Goal: Information Seeking & Learning: Compare options

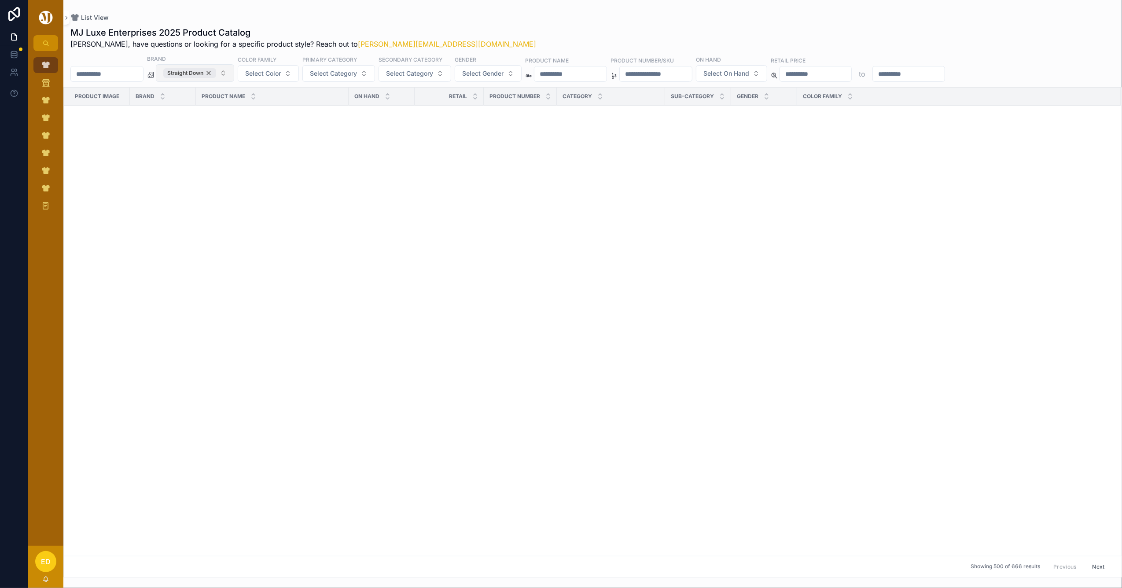
scroll to position [2166, 0]
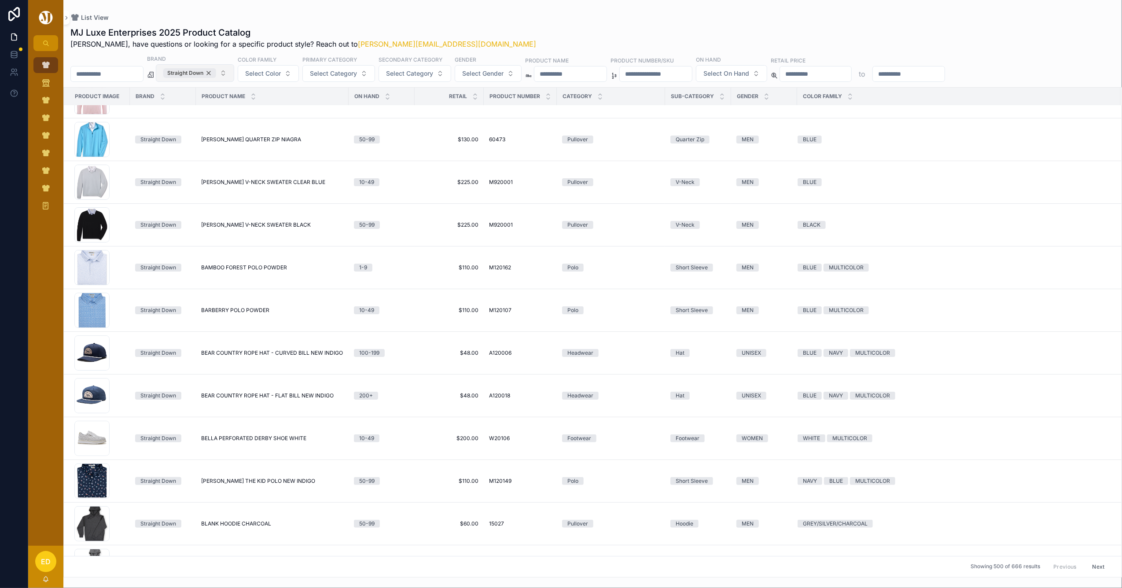
click at [216, 72] on div "Straight Down" at bounding box center [189, 73] width 53 height 10
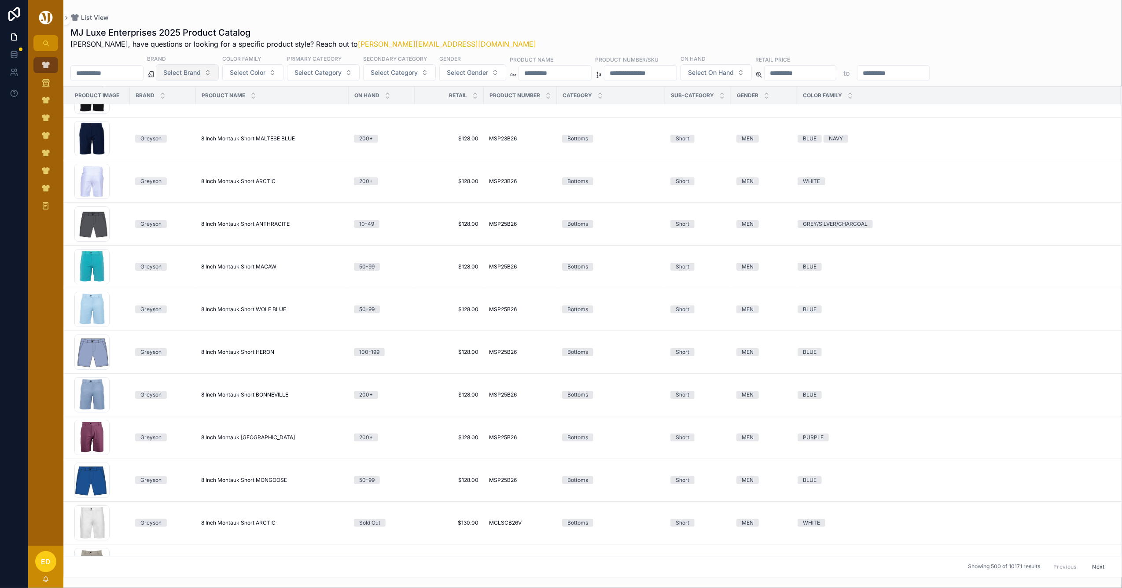
click at [219, 72] on button "Select Brand" at bounding box center [187, 72] width 63 height 17
click at [194, 140] on div "Holderness & Bourne" at bounding box center [210, 137] width 106 height 14
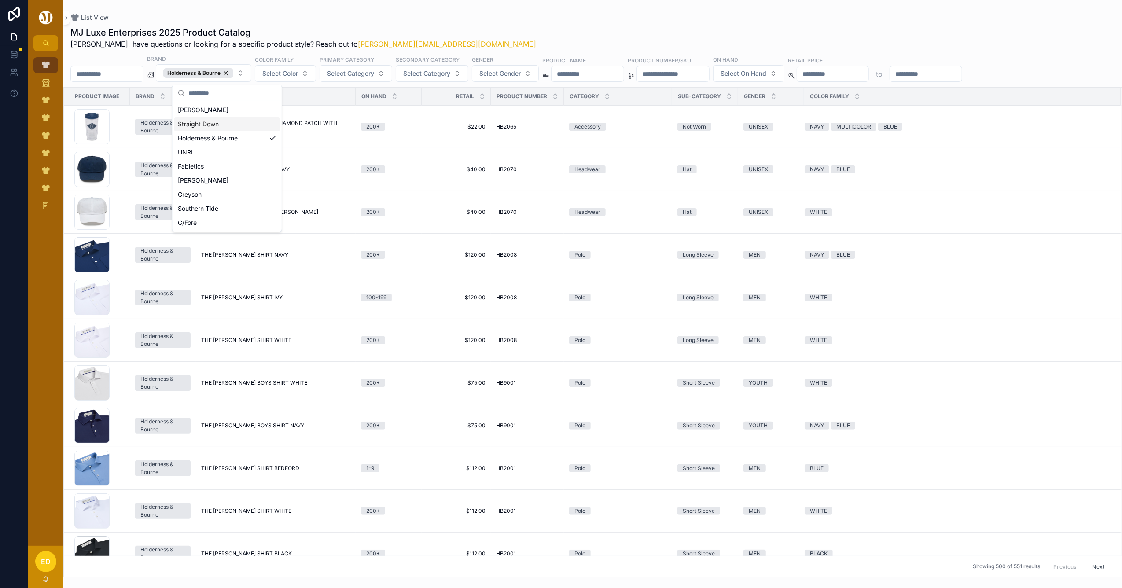
click at [519, 28] on div "MJ Luxe Enterprises 2025 Product Catalog Erwin, have questions or looking for a…" at bounding box center [592, 37] width 1045 height 23
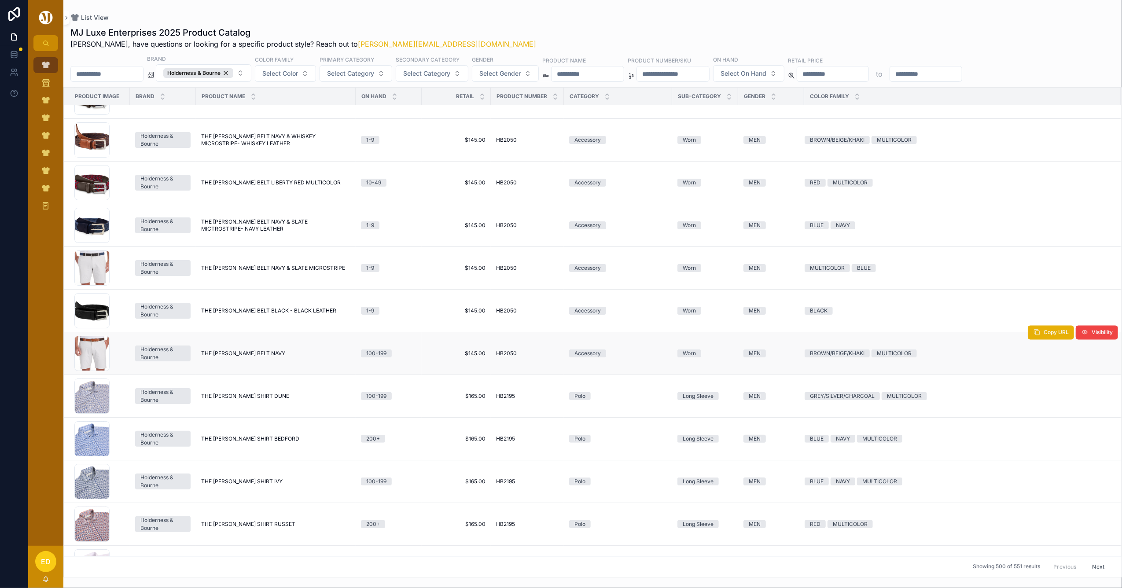
scroll to position [5209, 0]
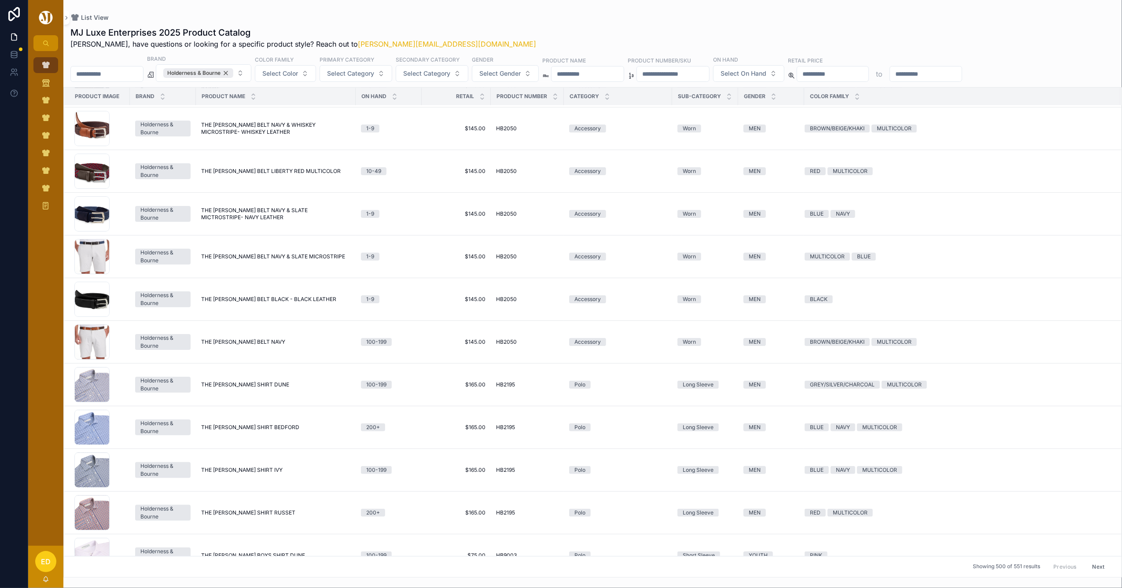
click at [233, 72] on div "Holderness & Bourne" at bounding box center [198, 73] width 70 height 10
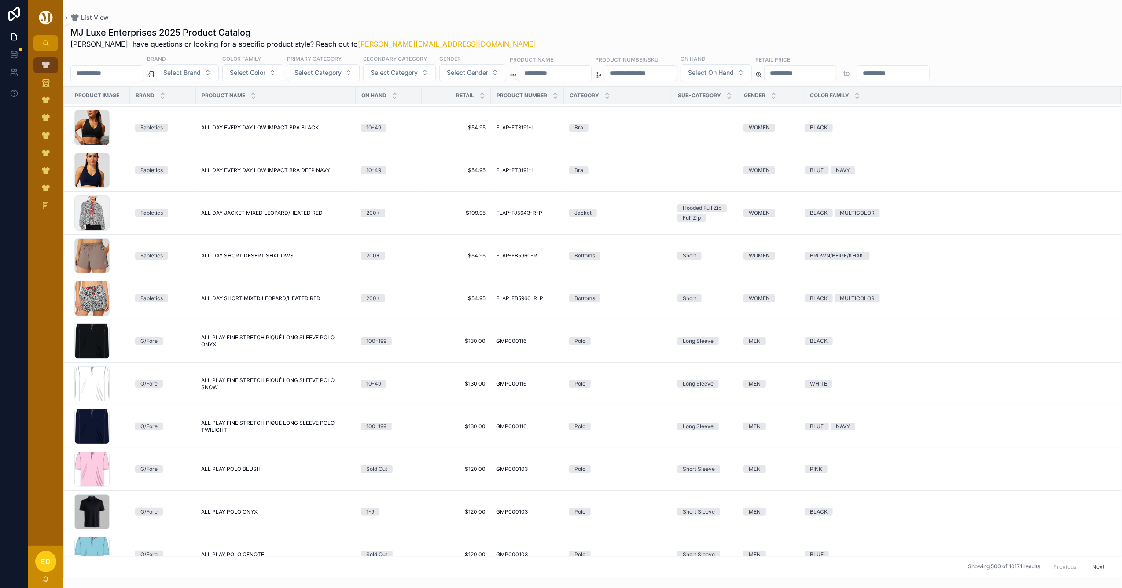
click at [201, 71] on span "Select Brand" at bounding box center [181, 72] width 37 height 9
click at [194, 155] on div "UNRL" at bounding box center [210, 151] width 106 height 14
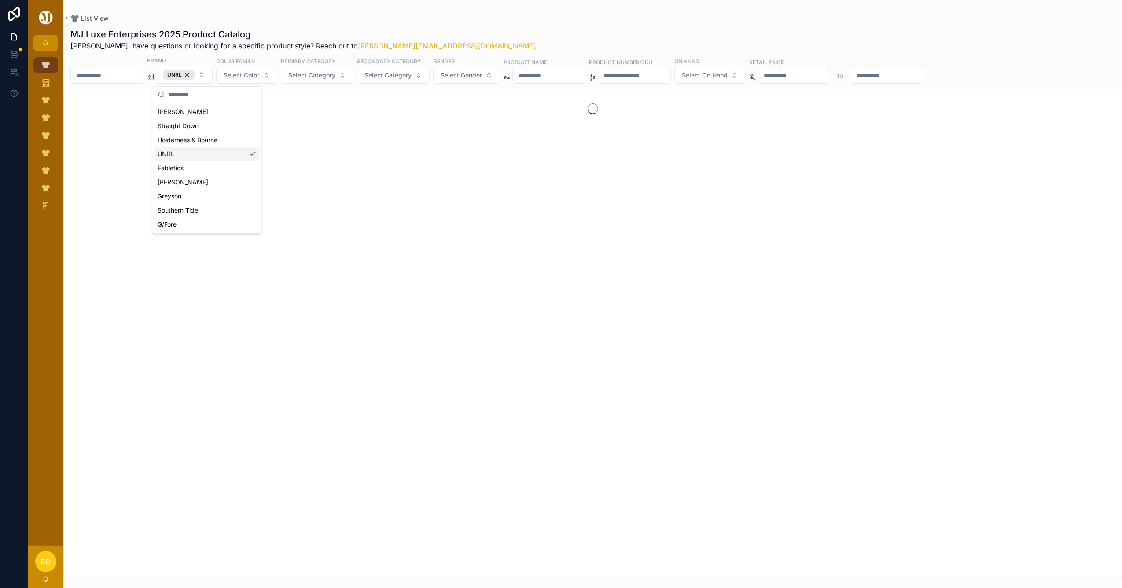
click at [511, 19] on div "List View" at bounding box center [592, 18] width 1045 height 9
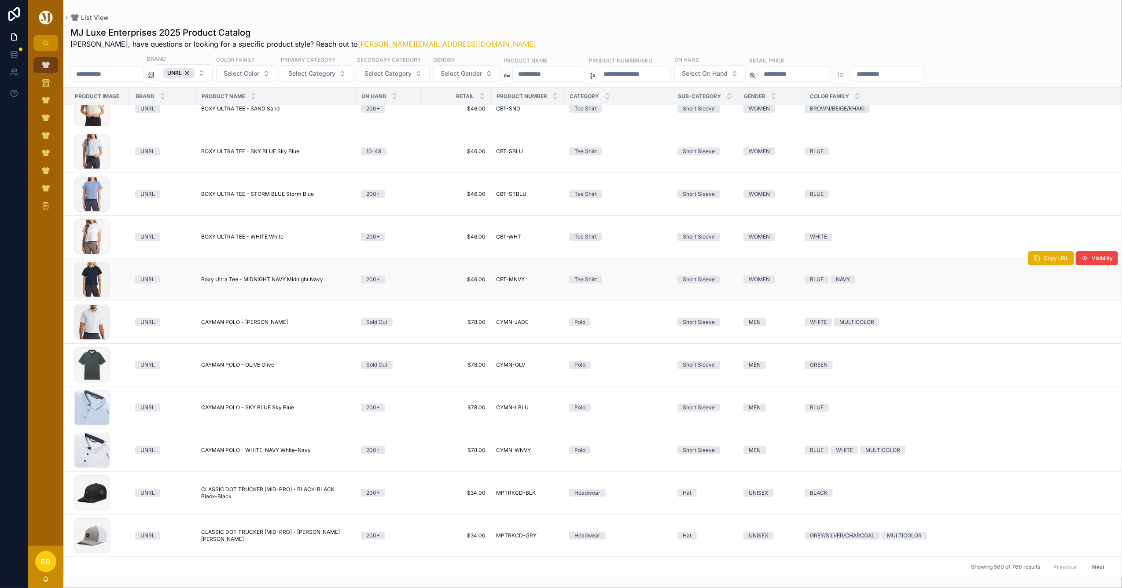
scroll to position [1171, 0]
click at [195, 72] on div "UNRL" at bounding box center [178, 73] width 31 height 10
click at [195, 72] on span "UNRL" at bounding box center [178, 73] width 31 height 10
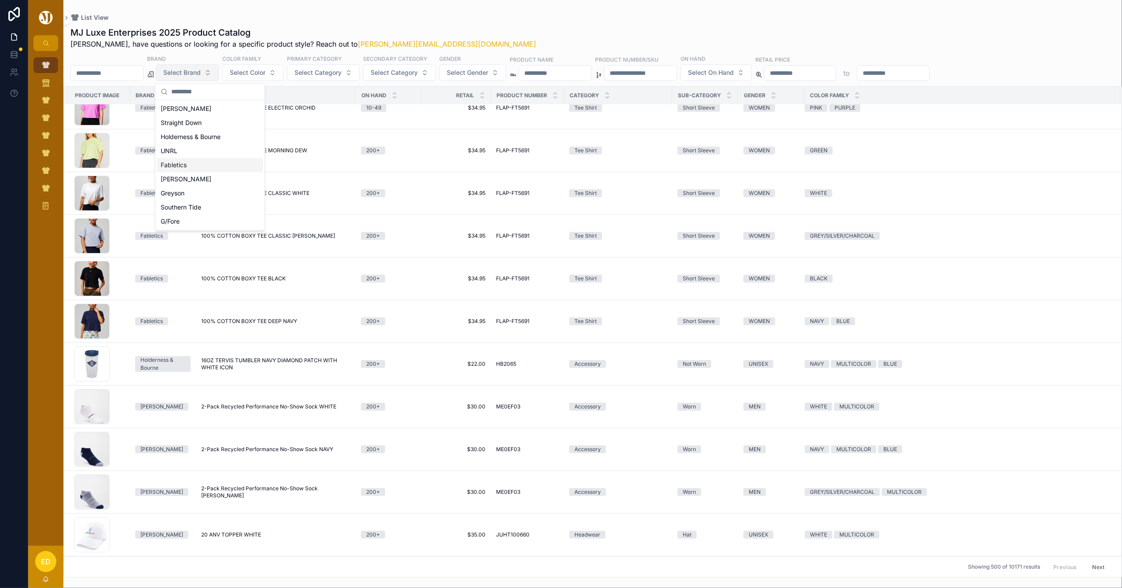
click at [182, 161] on div "Fabletics" at bounding box center [210, 165] width 106 height 14
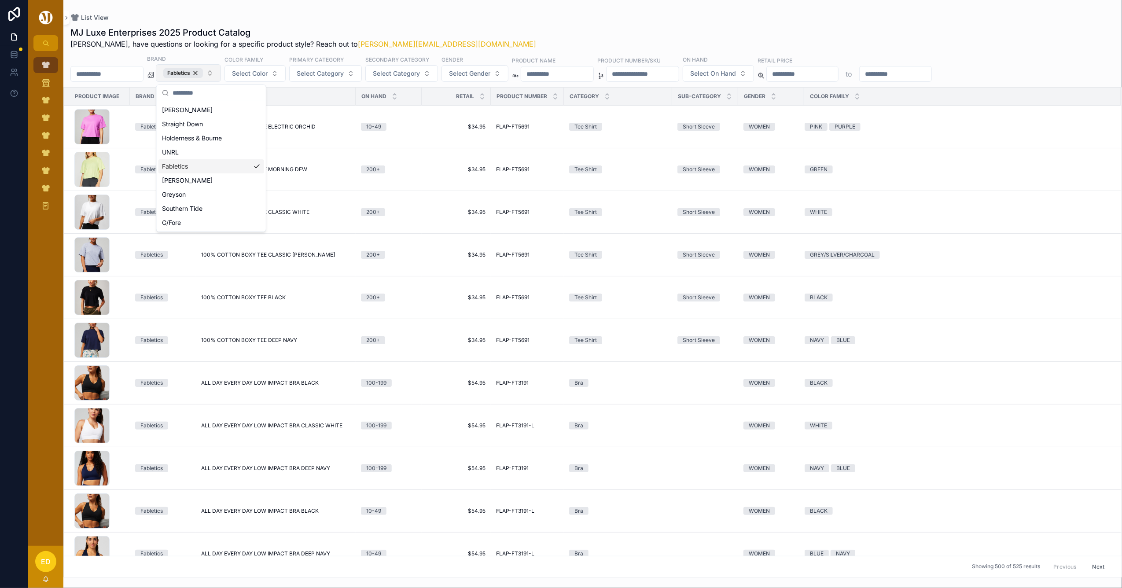
click at [572, 26] on div "MJ Luxe Enterprises 2025 Product Catalog Erwin, have questions or looking for a…" at bounding box center [592, 299] width 1059 height 557
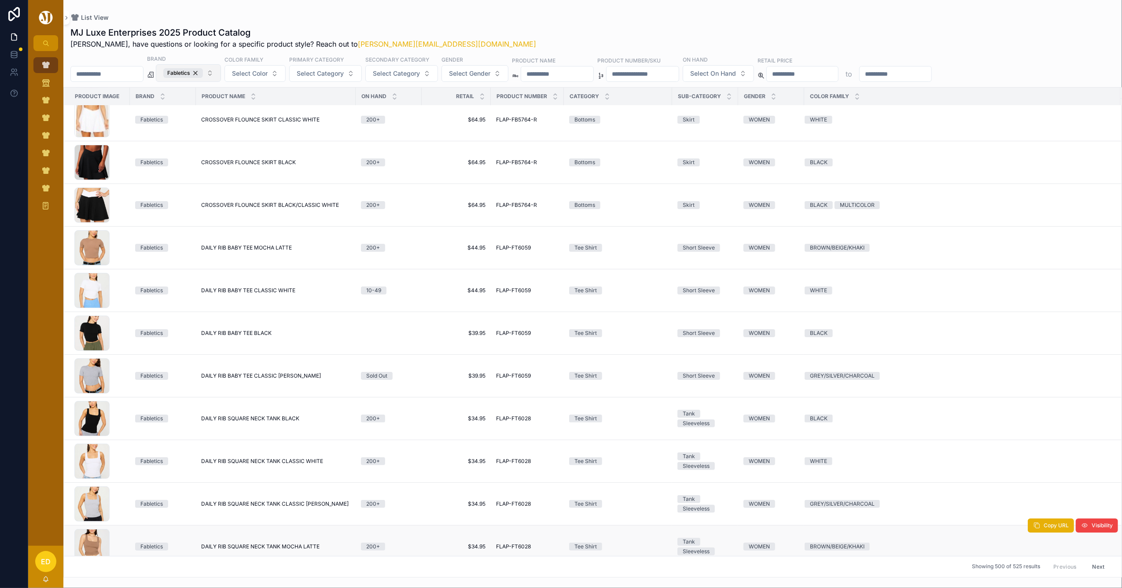
scroll to position [2811, 0]
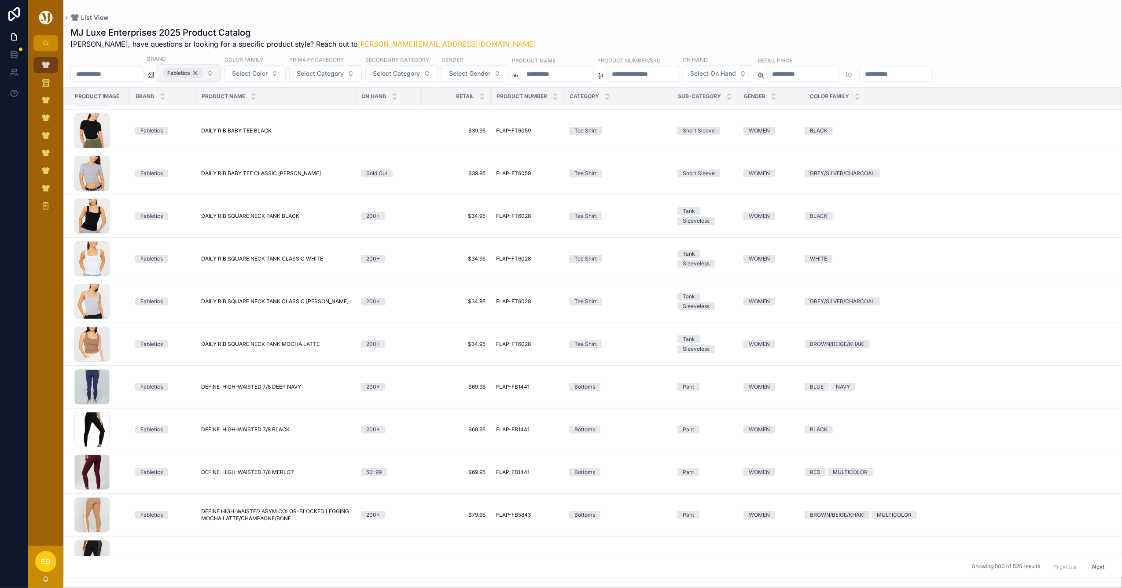
click at [203, 71] on div "Fabletics" at bounding box center [183, 73] width 40 height 10
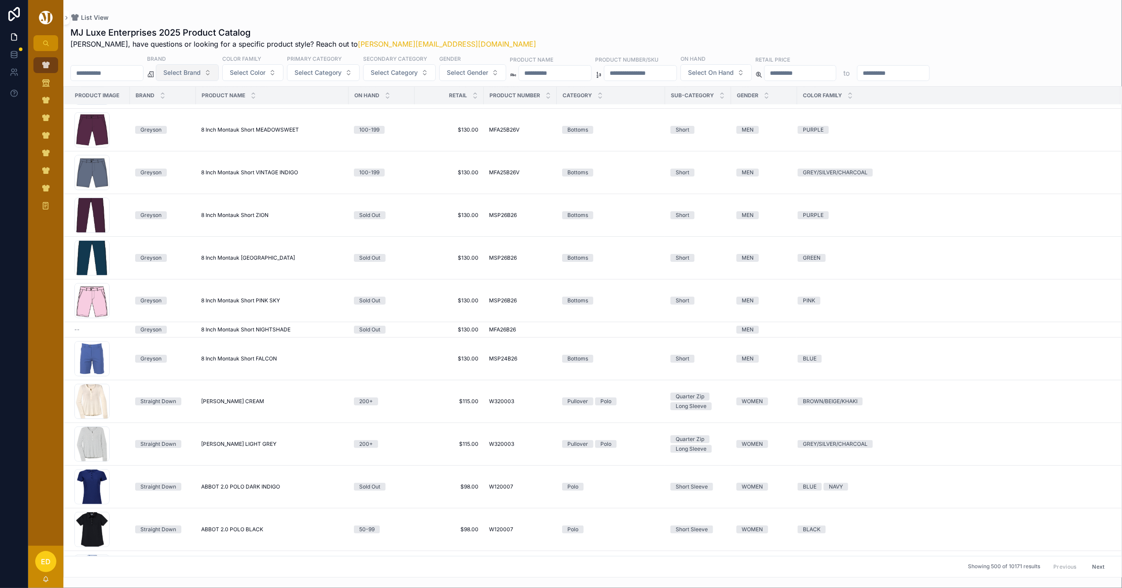
click at [201, 72] on span "Select Brand" at bounding box center [181, 72] width 37 height 9
click at [192, 175] on div "Johnnie-O" at bounding box center [210, 179] width 106 height 14
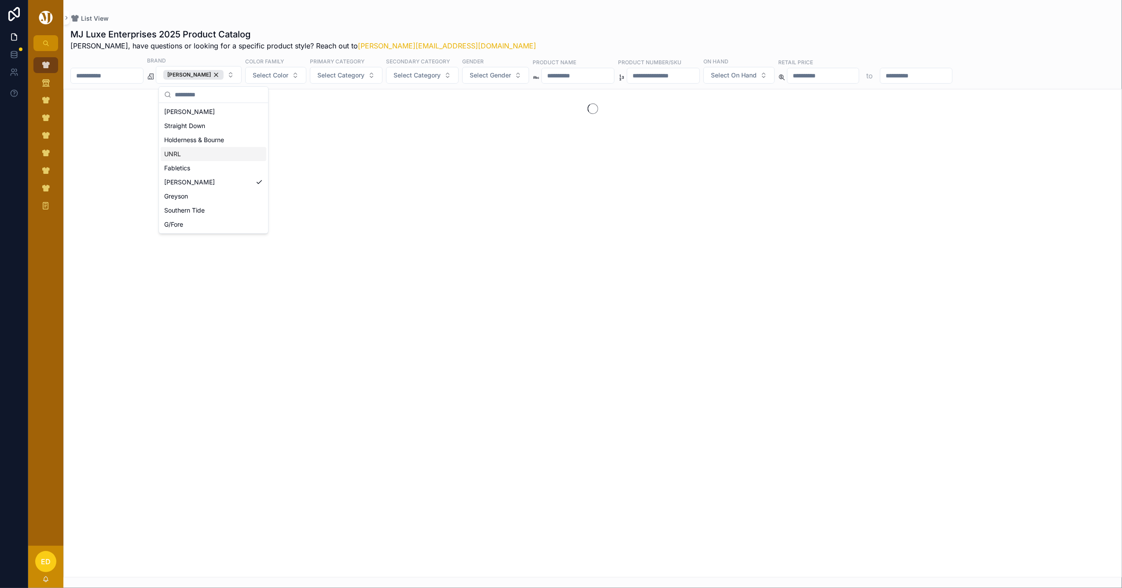
click at [391, 22] on div "List View" at bounding box center [592, 18] width 1045 height 9
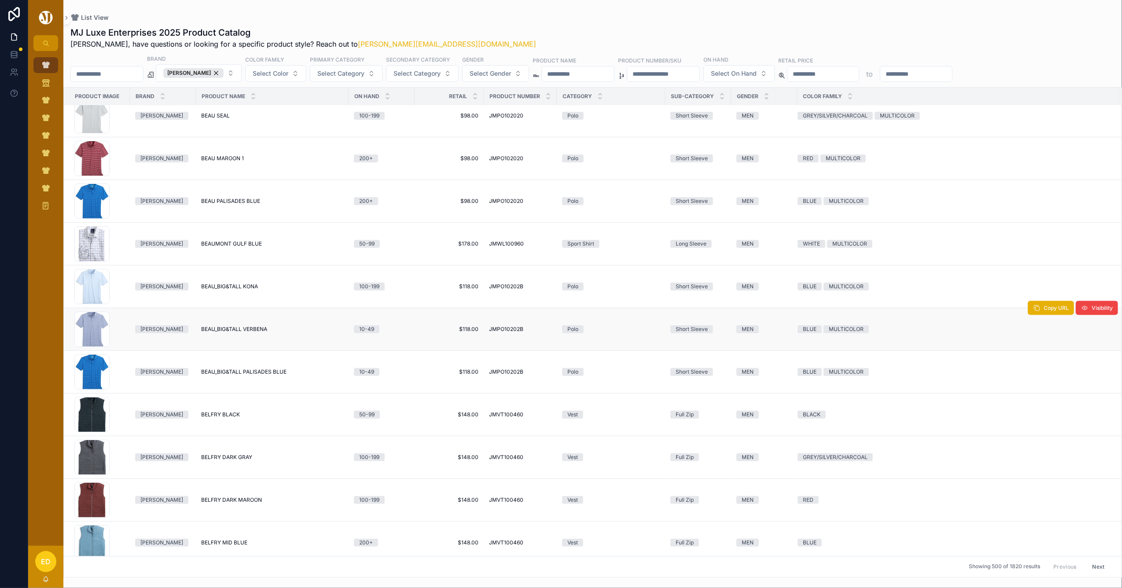
scroll to position [4916, 0]
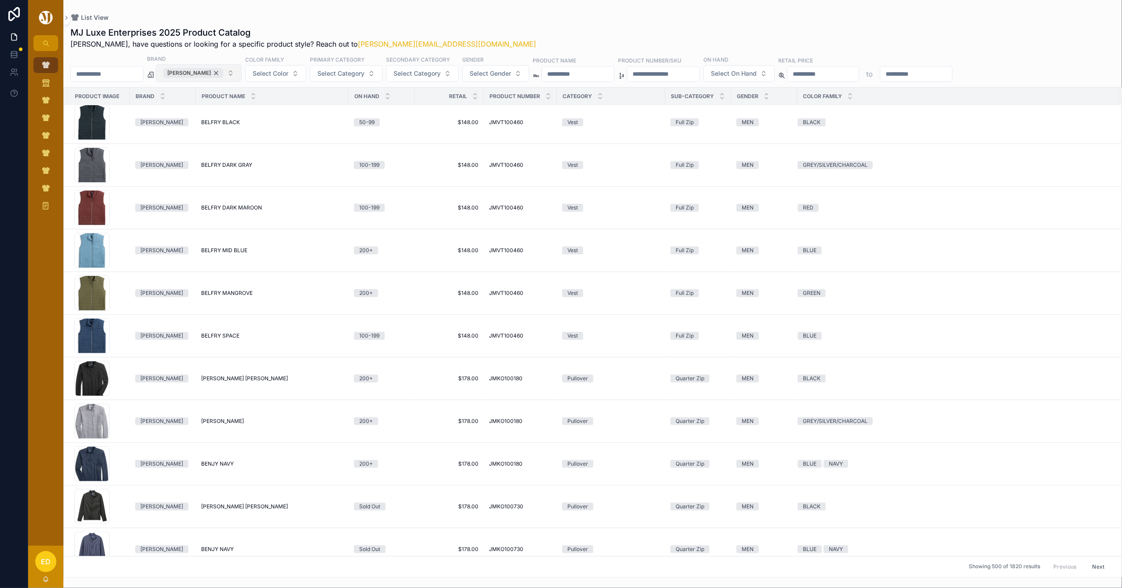
click at [222, 73] on div "Johnnie-O" at bounding box center [193, 73] width 60 height 10
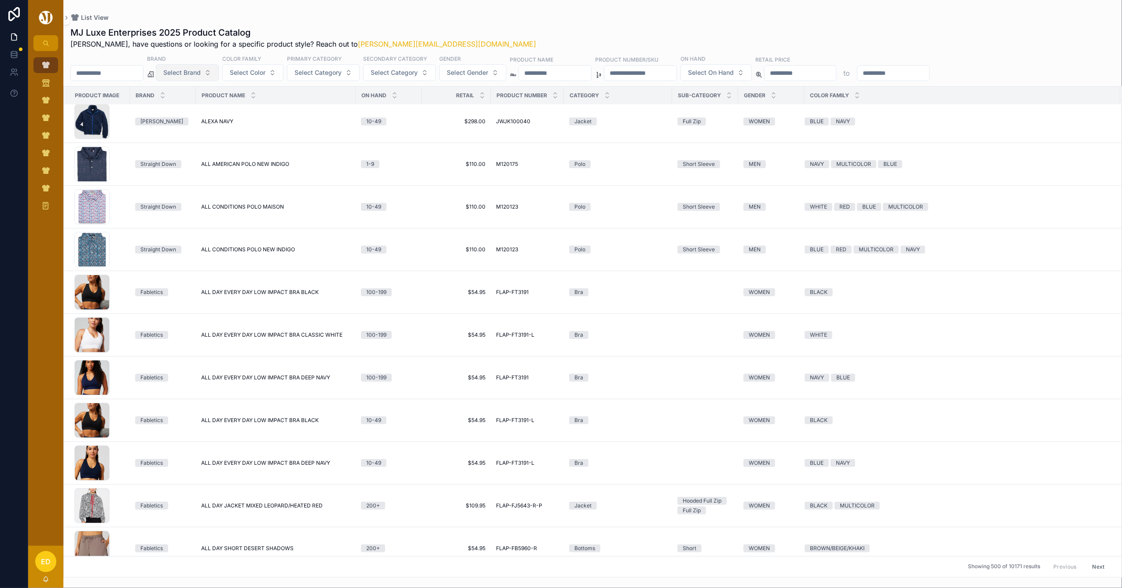
click at [201, 72] on span "Select Brand" at bounding box center [181, 72] width 37 height 9
click at [182, 191] on div "Greyson" at bounding box center [210, 193] width 106 height 14
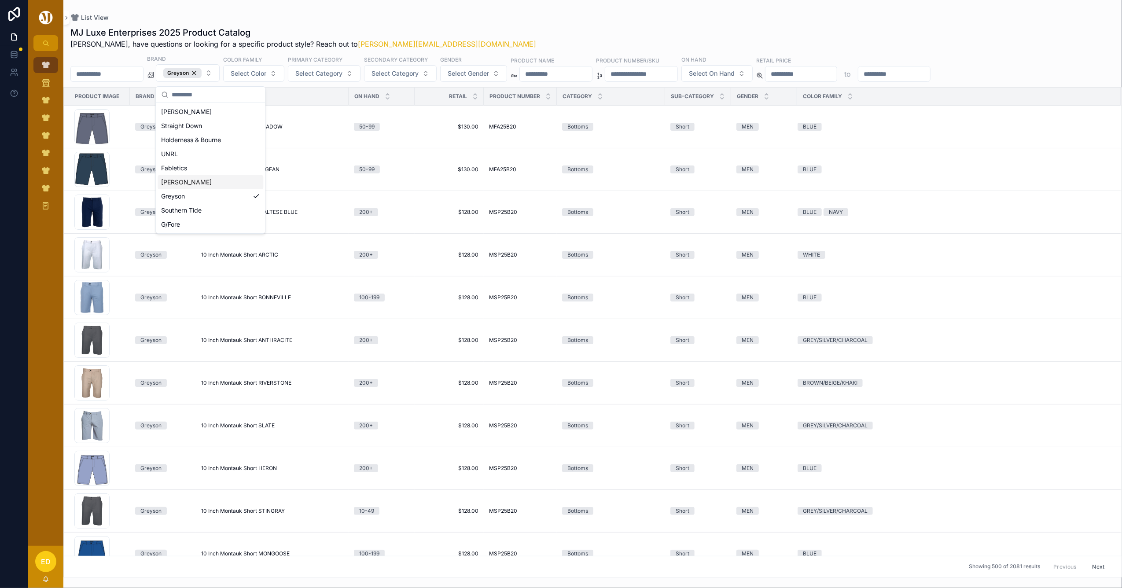
click at [384, 23] on div "MJ Luxe Enterprises 2025 Product Catalog Erwin, have questions or looking for a…" at bounding box center [592, 299] width 1059 height 557
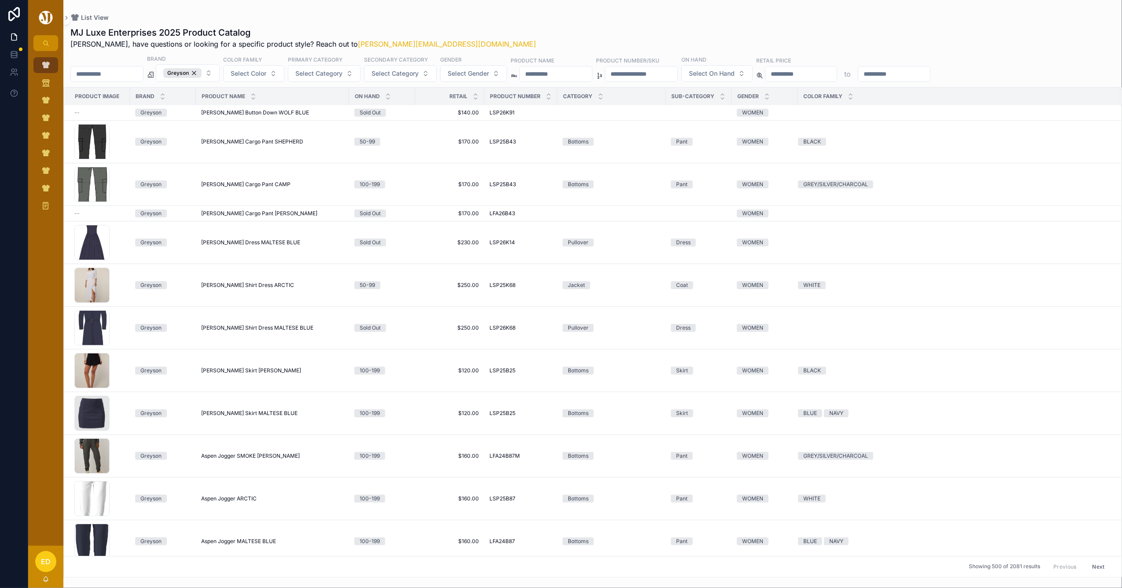
scroll to position [5970, 0]
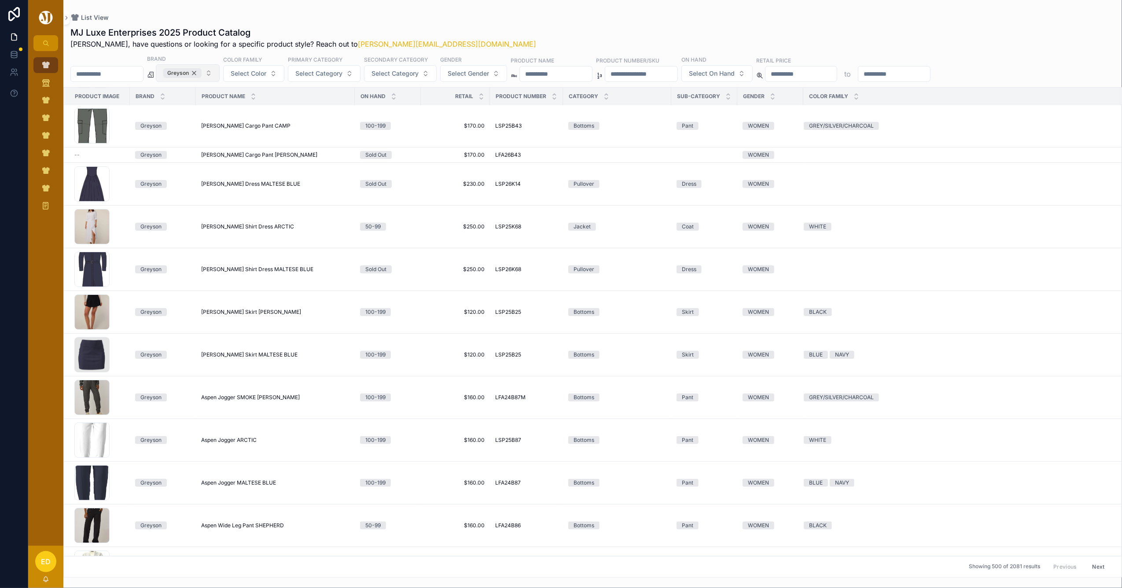
click at [202, 72] on div "Greyson" at bounding box center [182, 73] width 38 height 10
click at [202, 72] on span "Greyson" at bounding box center [182, 73] width 38 height 10
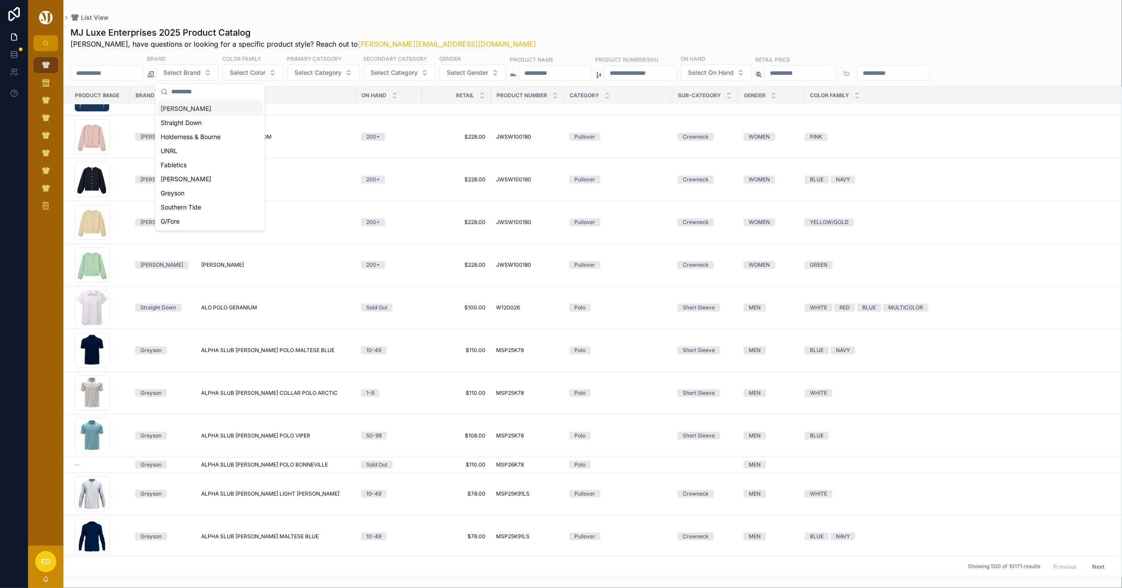
scroll to position [6025, 0]
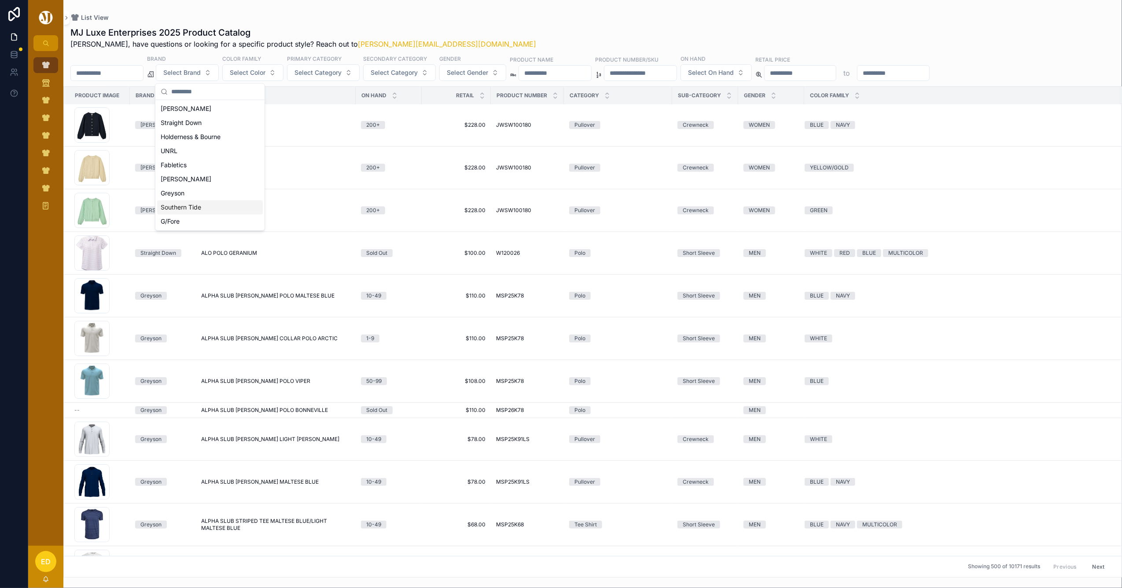
click at [206, 208] on div "Southern Tide" at bounding box center [210, 207] width 106 height 14
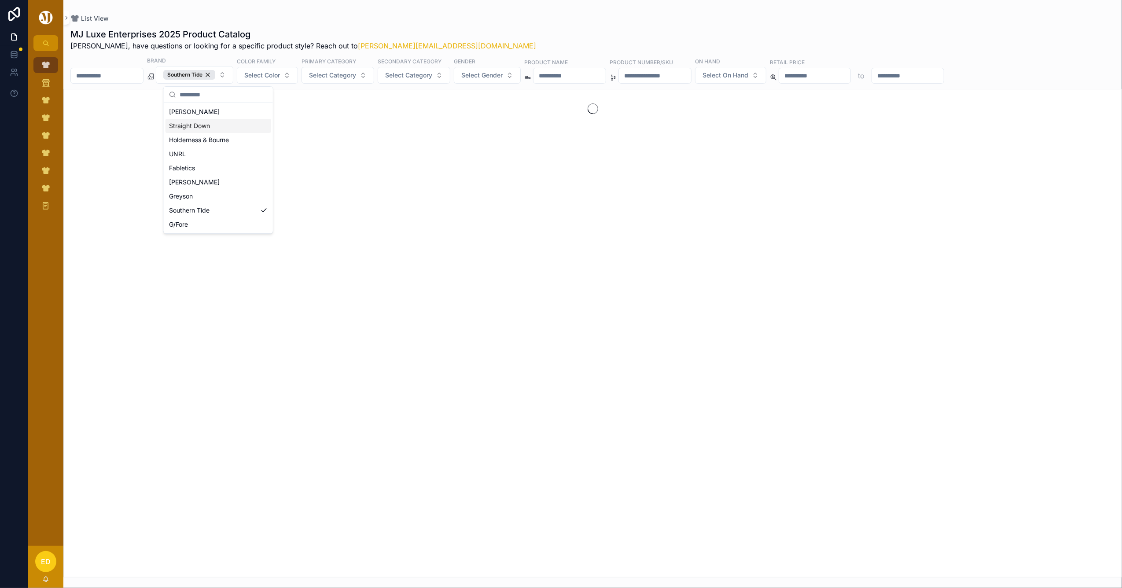
click at [329, 17] on div "List View" at bounding box center [592, 18] width 1045 height 9
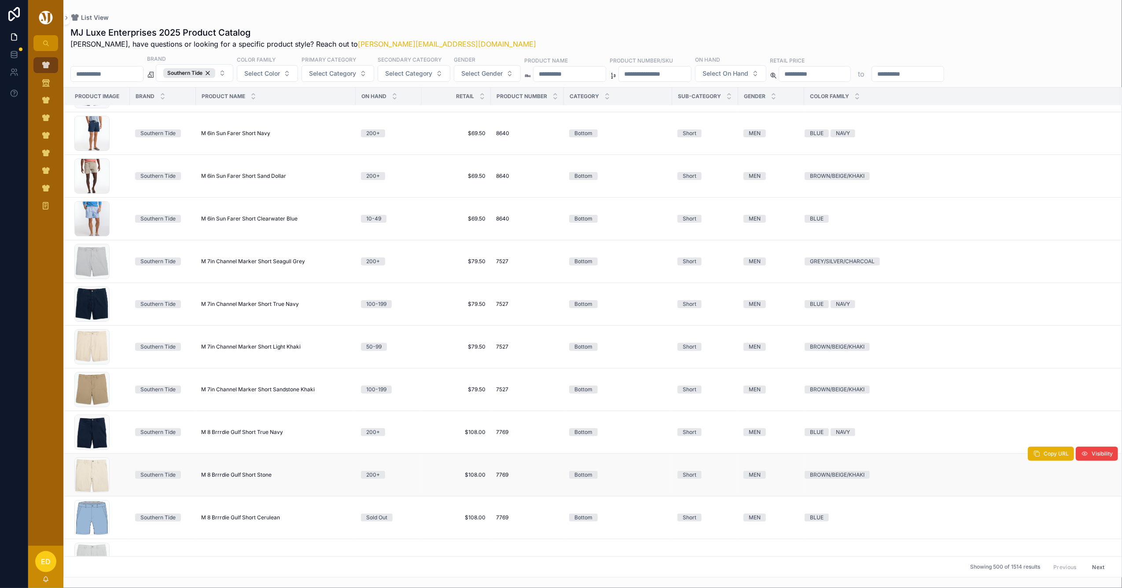
scroll to position [996, 0]
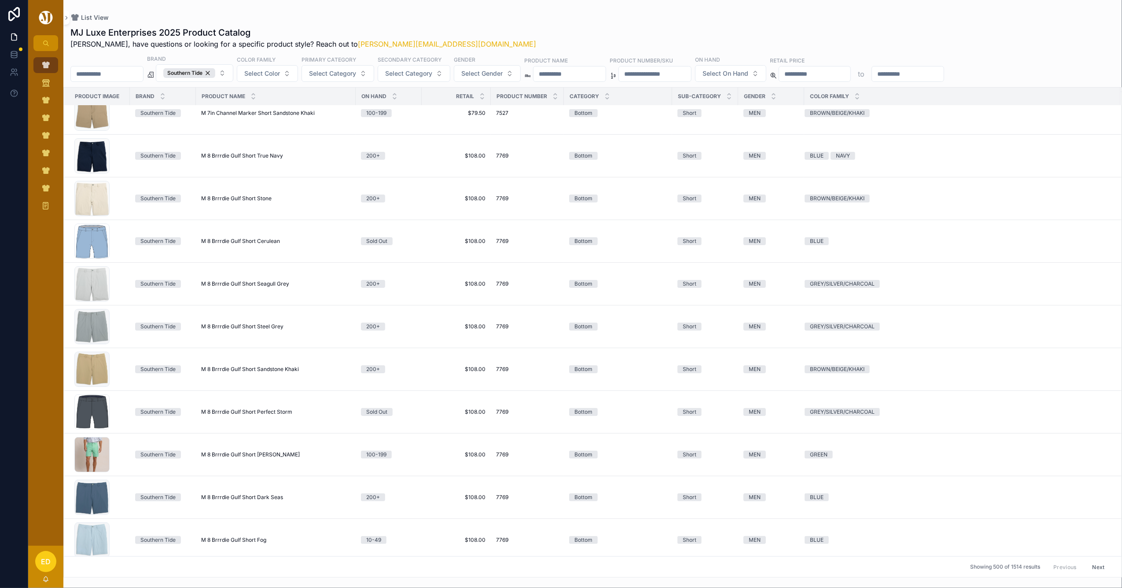
click at [1089, 566] on button "Next" at bounding box center [1099, 567] width 25 height 14
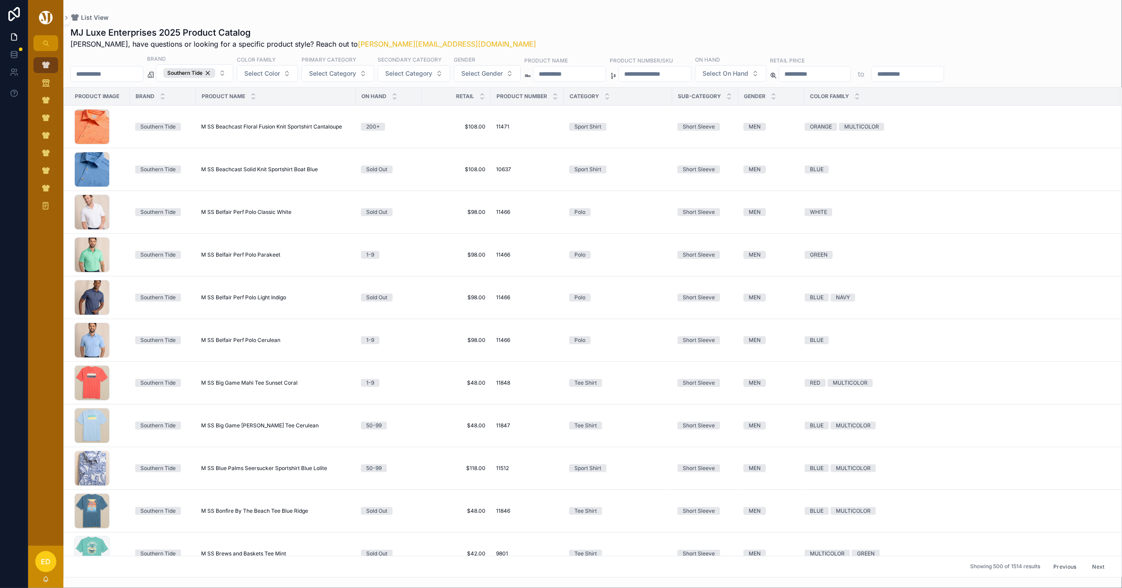
click at [1087, 564] on button "Next" at bounding box center [1099, 567] width 25 height 14
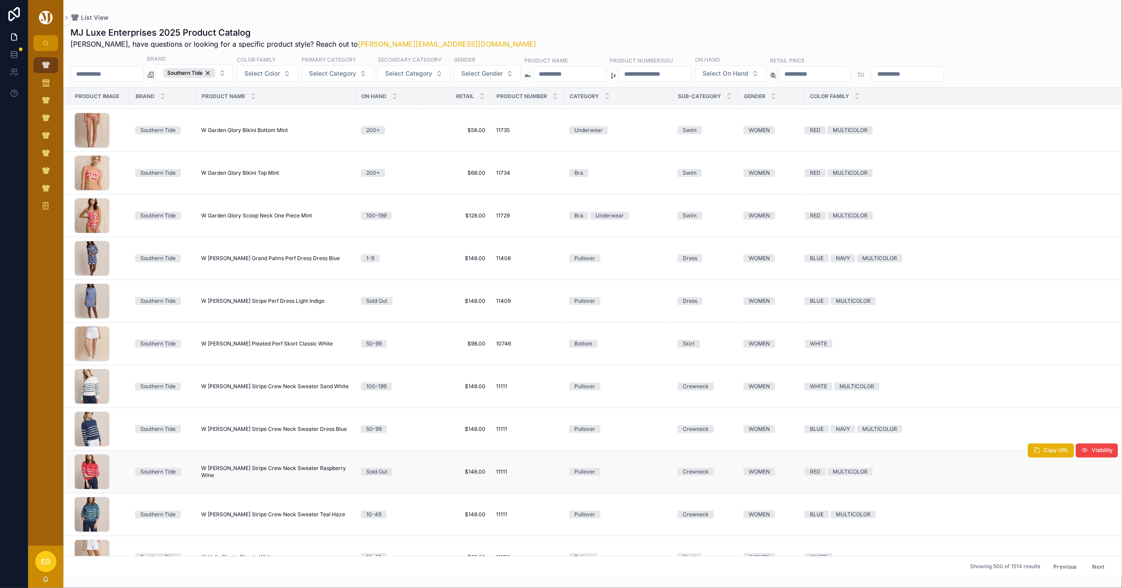
scroll to position [1756, 0]
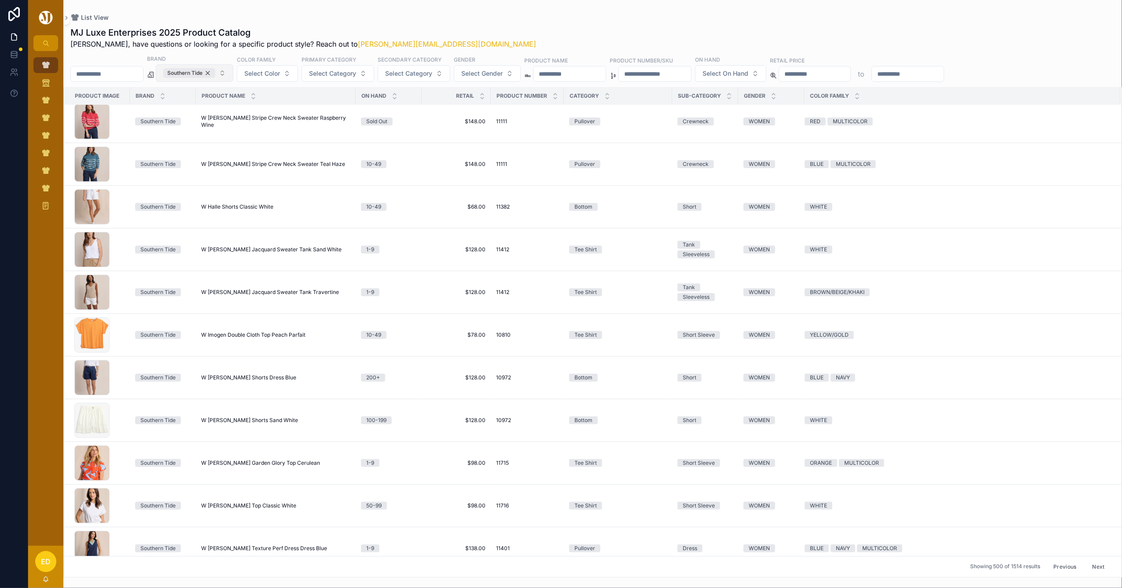
click at [215, 70] on div "Southern Tide" at bounding box center [189, 73] width 52 height 10
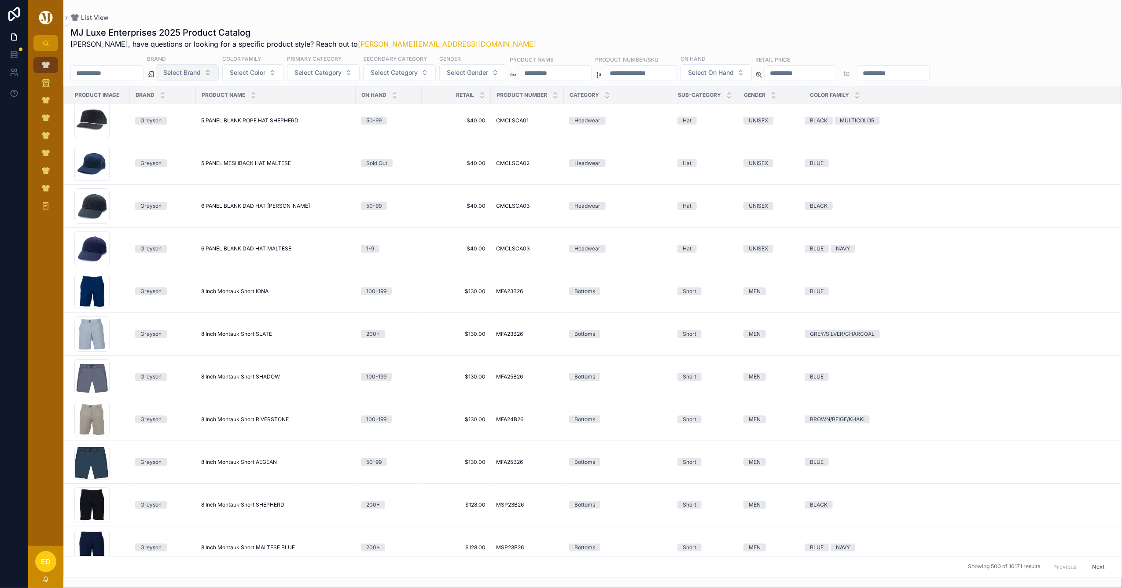
click at [201, 74] on span "Select Brand" at bounding box center [181, 72] width 37 height 9
click at [190, 224] on div "G/Fore" at bounding box center [210, 221] width 106 height 14
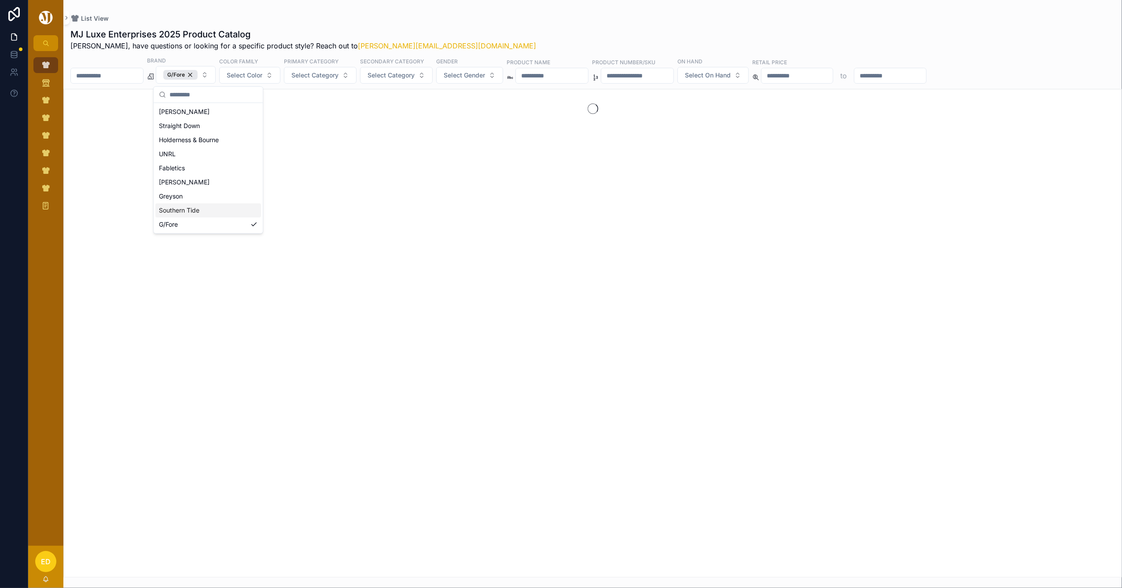
click at [380, 11] on div "List View MJ Luxe Enterprises 2025 Product Catalog Erwin, have questions or loo…" at bounding box center [592, 289] width 1059 height 578
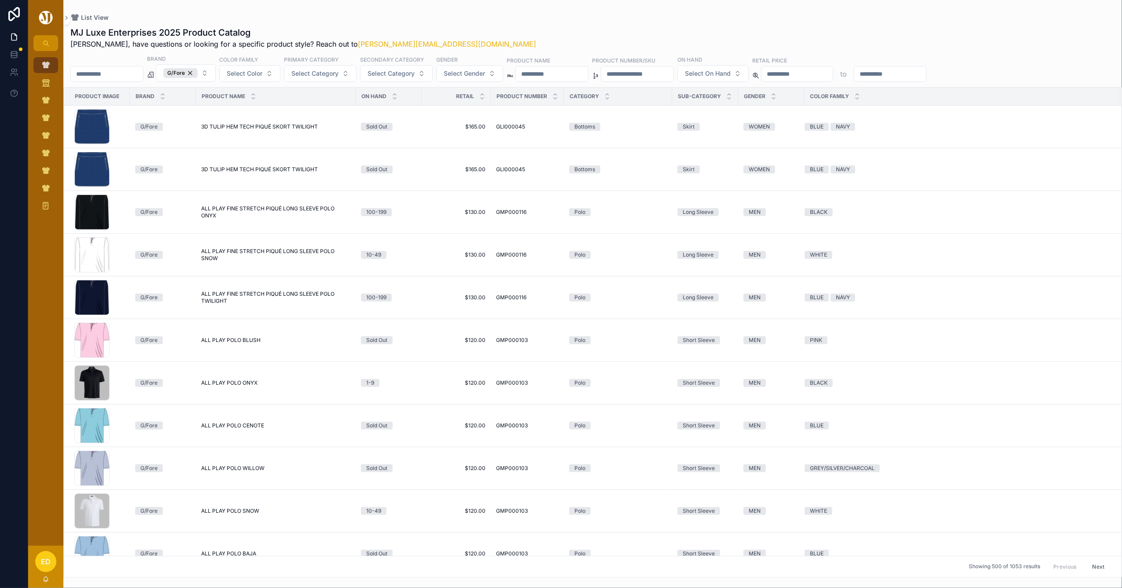
drag, startPoint x: 1083, startPoint y: 569, endPoint x: 1079, endPoint y: 568, distance: 4.7
click at [1087, 569] on button "Next" at bounding box center [1099, 567] width 25 height 14
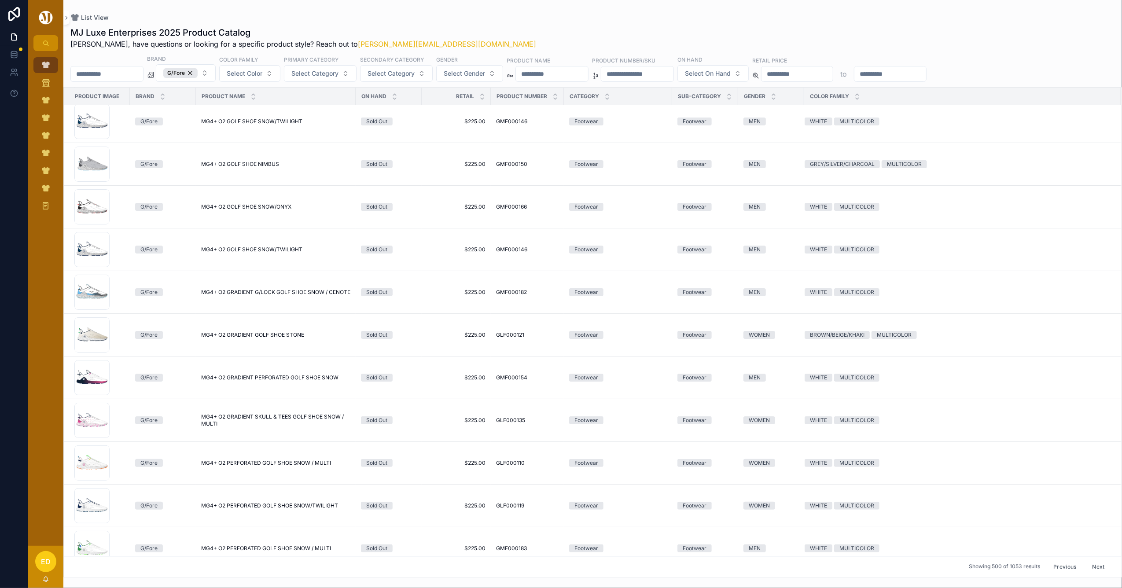
scroll to position [2107, 0]
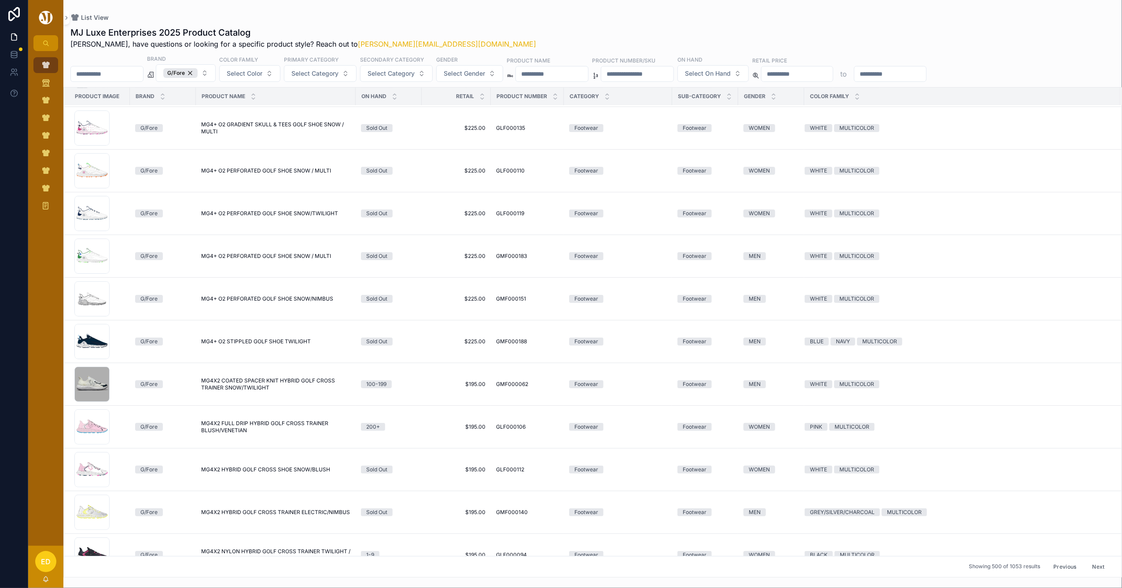
click at [1088, 569] on button "Next" at bounding box center [1099, 567] width 25 height 14
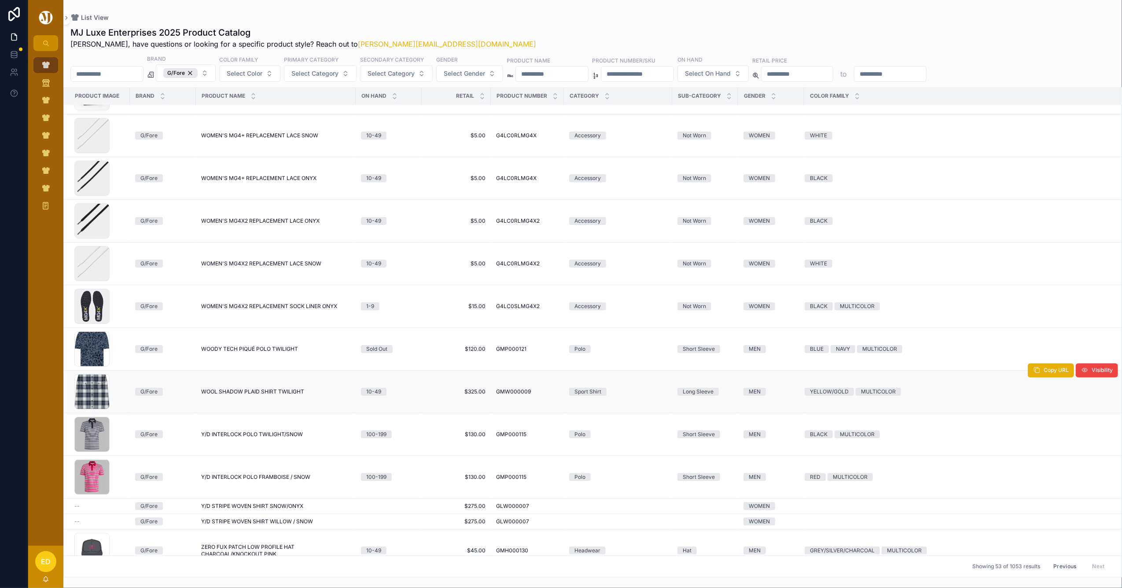
scroll to position [1761, 0]
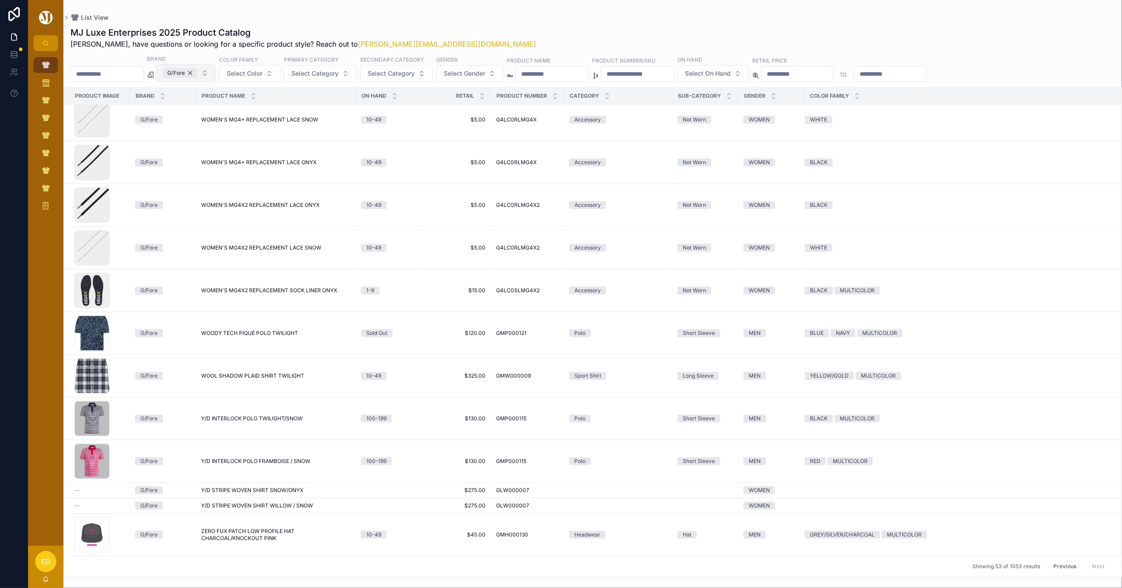
click at [198, 72] on div "G/Fore" at bounding box center [180, 73] width 34 height 10
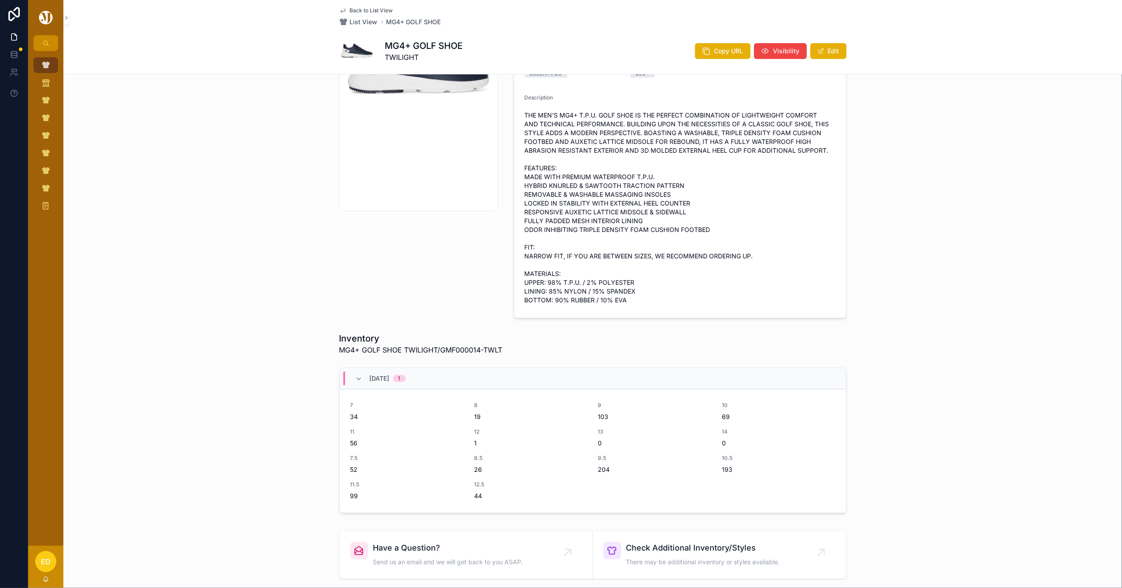
scroll to position [293, 0]
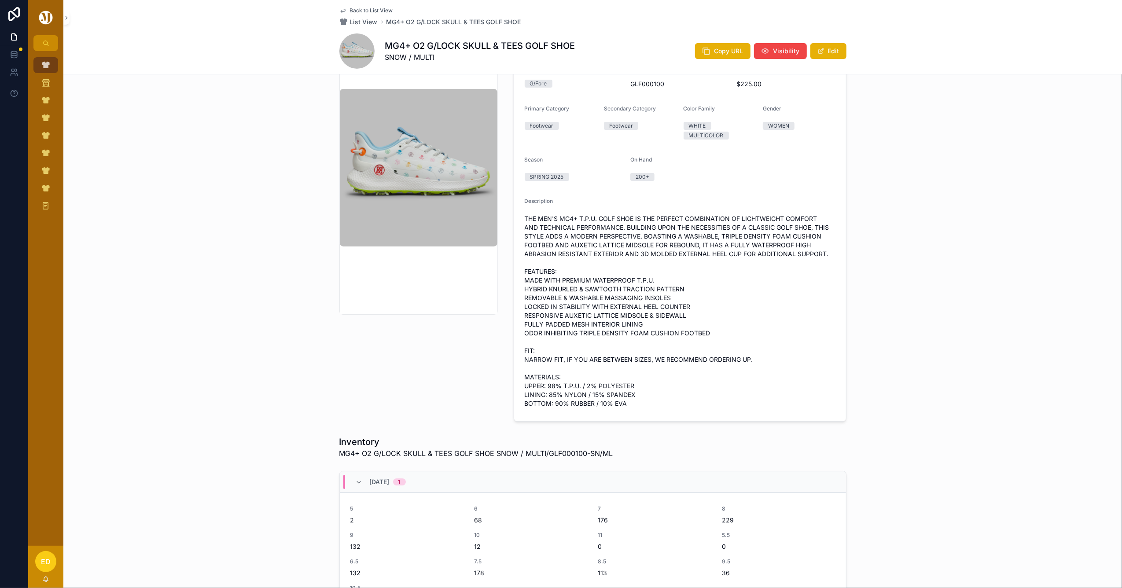
scroll to position [176, 0]
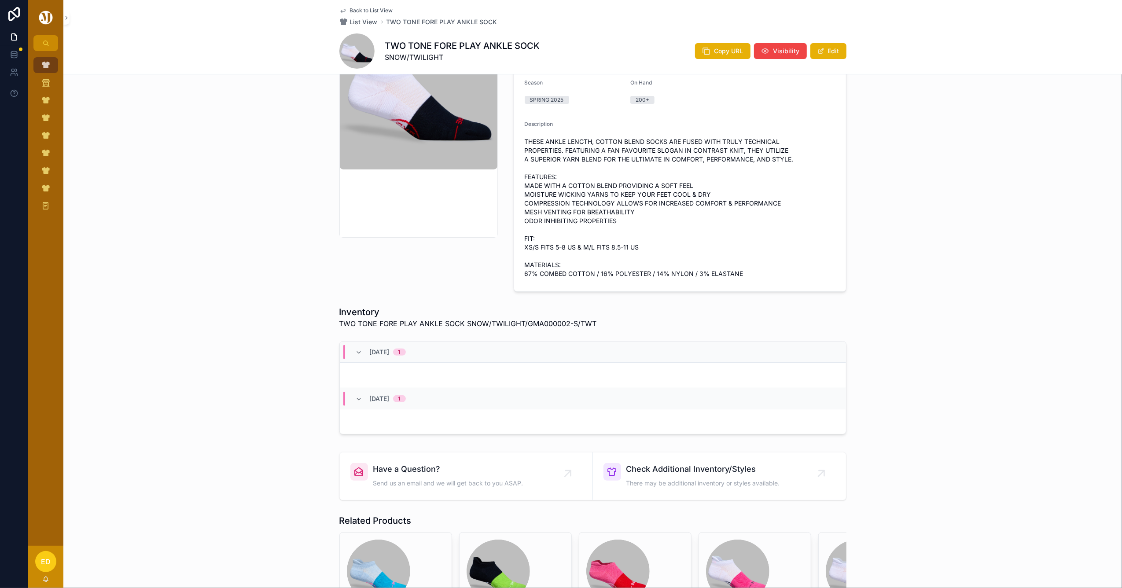
scroll to position [288, 0]
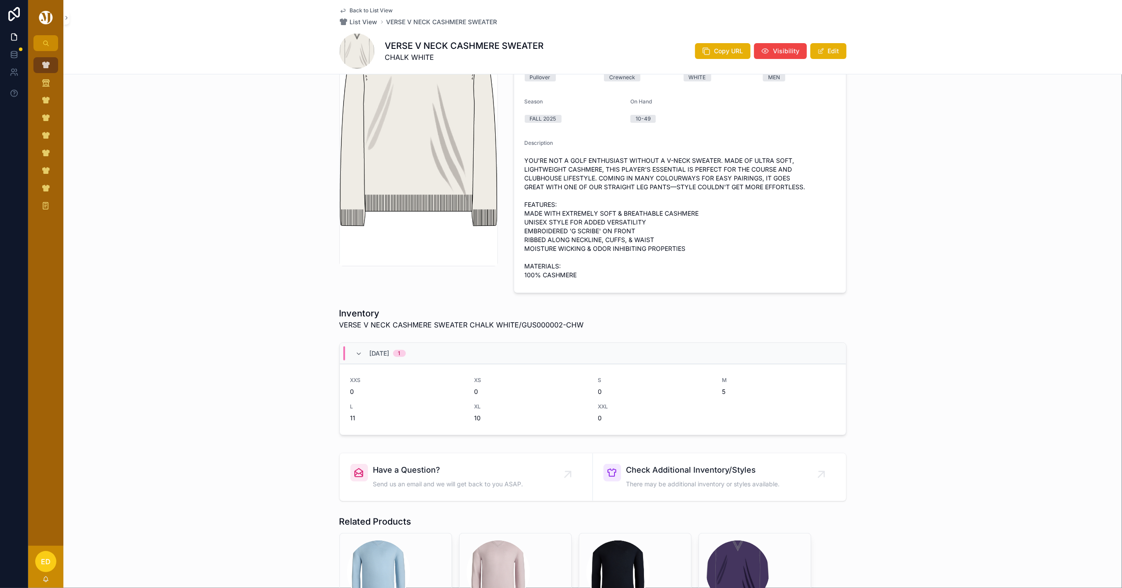
scroll to position [117, 0]
